Goal: Obtain resource: Obtain resource

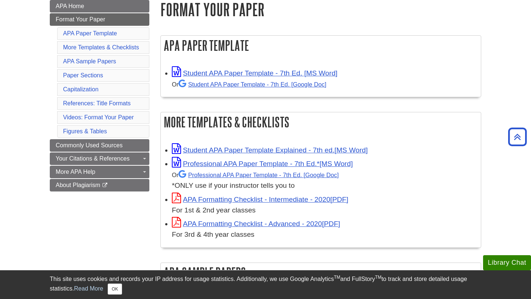
scroll to position [112, 0]
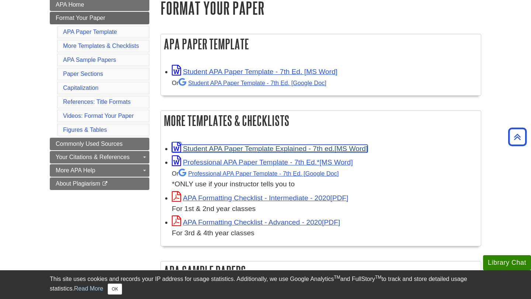
click at [274, 149] on link "Student APA Paper Template Explained - 7th ed." at bounding box center [270, 149] width 196 height 8
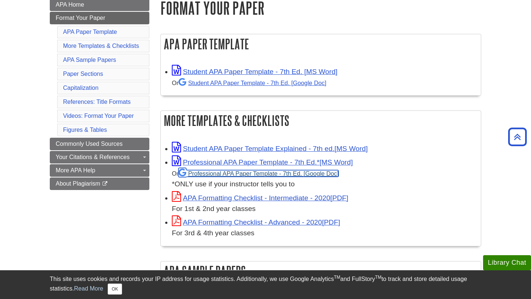
click at [266, 174] on link "Professional APA Paper Template - 7th Ed." at bounding box center [258, 173] width 160 height 7
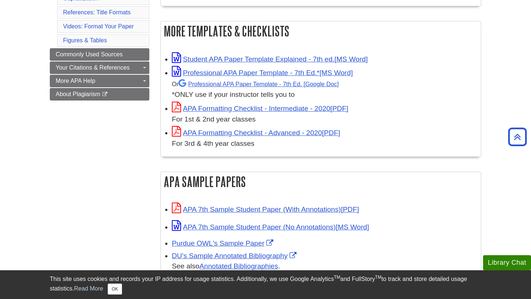
scroll to position [202, 0]
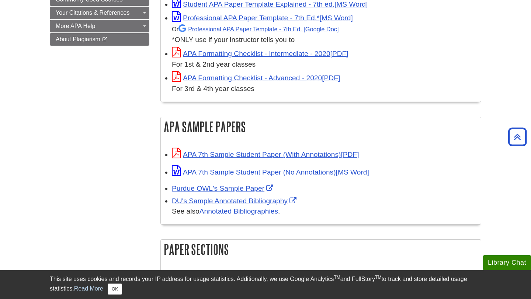
scroll to position [258, 0]
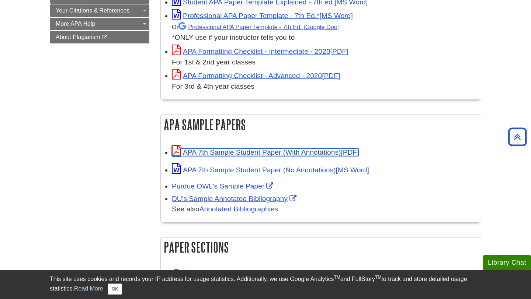
click at [297, 151] on link "APA 7th Sample Student Paper (With Annotations)" at bounding box center [265, 153] width 187 height 8
